Goal: Find specific page/section: Find specific page/section

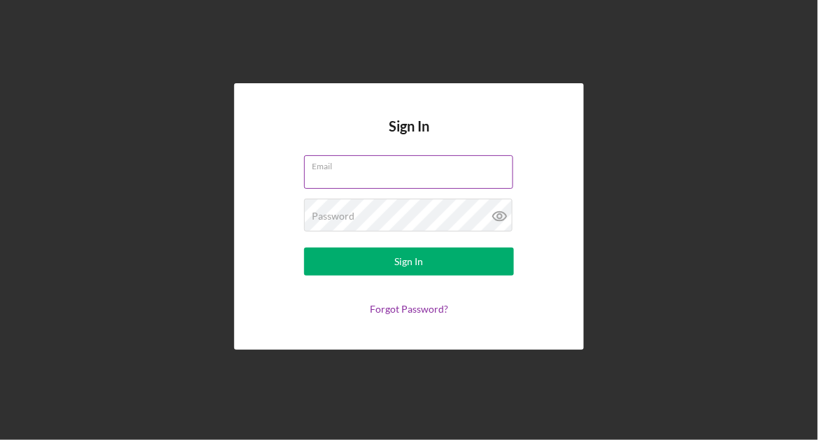
click at [413, 178] on input "Email" at bounding box center [408, 172] width 209 height 34
type input "[EMAIL_ADDRESS][DOMAIN_NAME]"
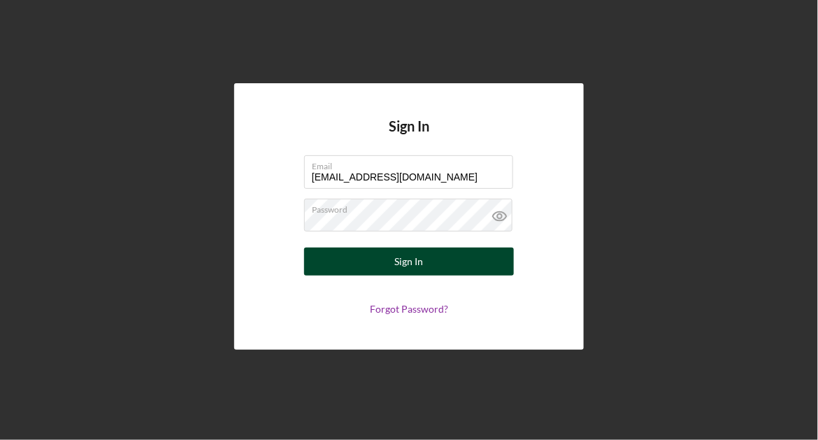
click at [382, 257] on button "Sign In" at bounding box center [409, 262] width 210 height 28
